Goal: Task Accomplishment & Management: Manage account settings

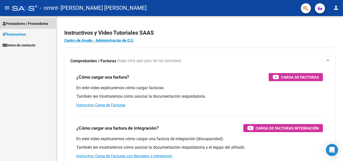
click at [23, 24] on span "Prestadores / Proveedores" at bounding box center [26, 24] width 46 height 6
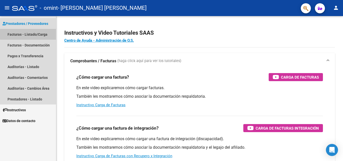
click at [45, 34] on link "Facturas - Listado/Carga" at bounding box center [28, 34] width 56 height 11
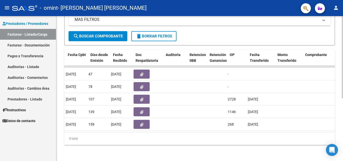
scroll to position [0, 250]
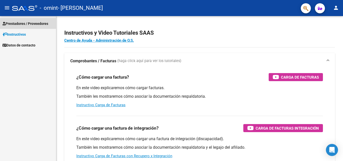
click at [22, 21] on span "Prestadores / Proveedores" at bounding box center [26, 24] width 46 height 6
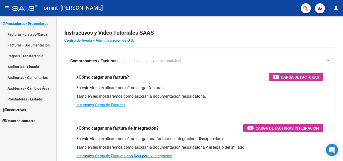
click at [42, 33] on link "Facturas - Listado/Carga" at bounding box center [28, 34] width 56 height 11
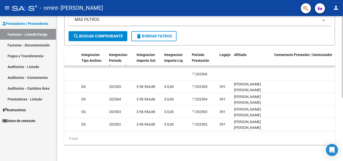
scroll to position [0, 510]
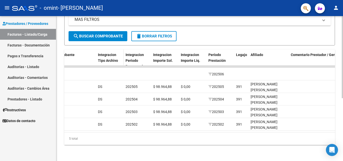
click at [108, 55] on span "Integracion Tipo Archivo" at bounding box center [108, 58] width 20 height 10
click at [112, 34] on span "search Buscar Comprobante" at bounding box center [98, 36] width 50 height 5
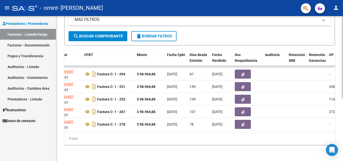
scroll to position [0, 98]
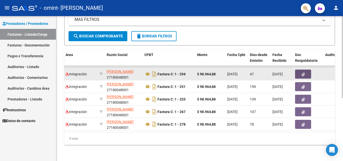
click at [304, 69] on button "button" at bounding box center [303, 73] width 16 height 9
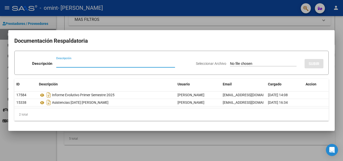
click at [291, 24] on div at bounding box center [171, 80] width 343 height 161
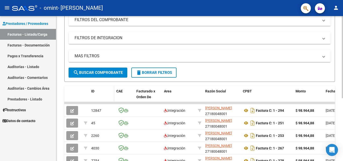
scroll to position [60, 0]
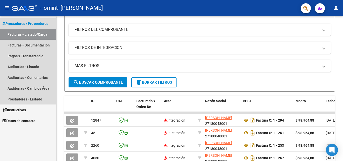
click at [43, 33] on link "Facturas - Listado/Carga" at bounding box center [28, 34] width 56 height 11
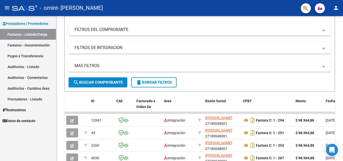
click at [46, 35] on link "Facturas - Listado/Carga" at bounding box center [28, 34] width 56 height 11
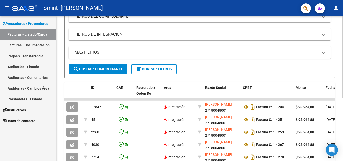
scroll to position [86, 0]
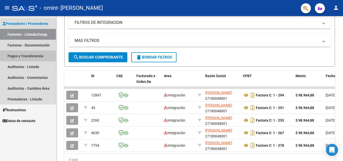
click at [31, 56] on link "Pagos x Transferencia" at bounding box center [28, 55] width 56 height 11
